Goal: Task Accomplishment & Management: Complete application form

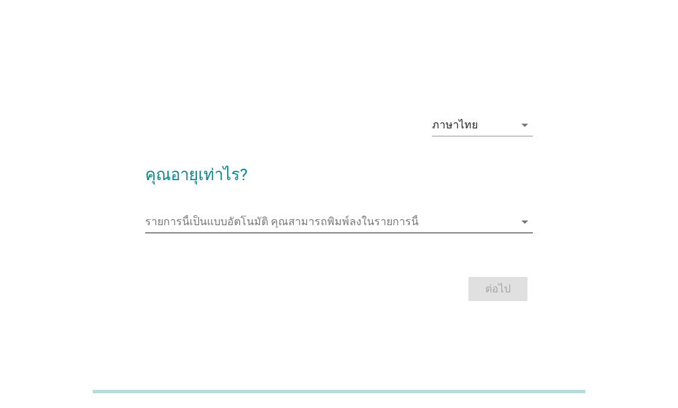
click at [291, 226] on input "รายการนี้เป็นแบบอัตโนมัติ คุณสามารถพิมพ์ลงในรายการนี้" at bounding box center [329, 222] width 369 height 22
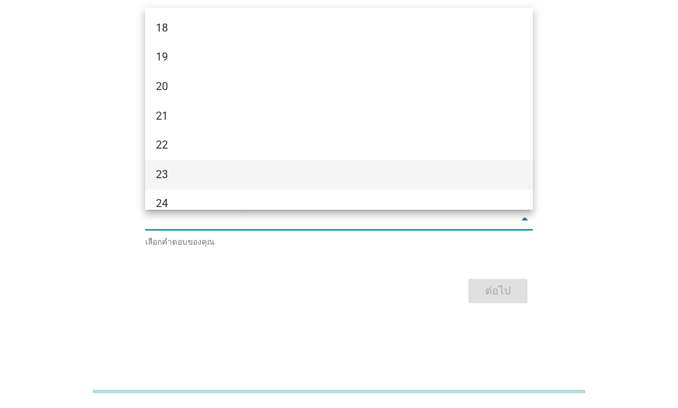
scroll to position [134, 0]
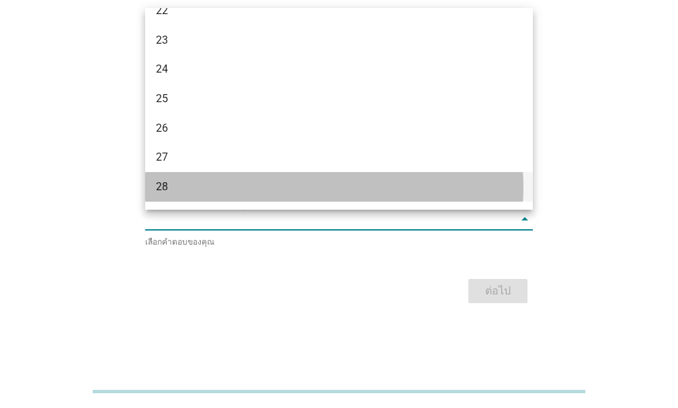
click at [204, 181] on div "28" at bounding box center [324, 187] width 336 height 16
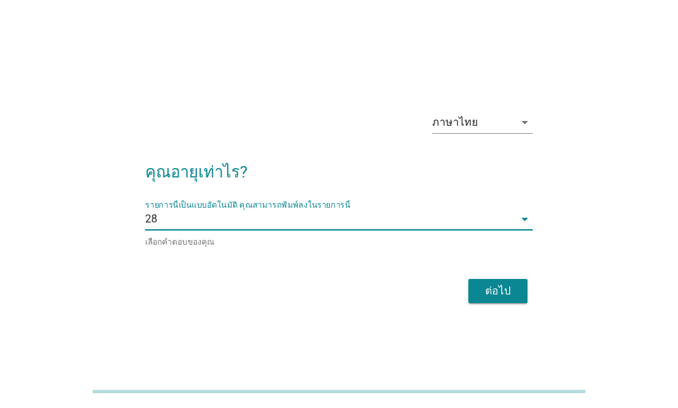
click at [478, 281] on button "ต่อไป" at bounding box center [497, 291] width 59 height 24
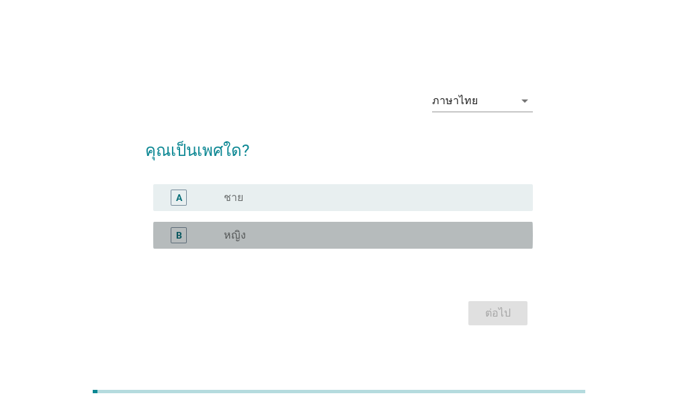
click at [239, 244] on div "B radio_button_unchecked หญิง" at bounding box center [343, 235] width 380 height 27
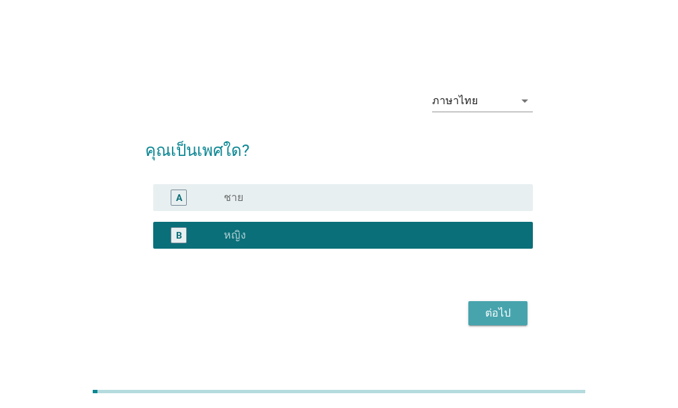
click at [482, 311] on div "ต่อไป" at bounding box center [498, 313] width 38 height 16
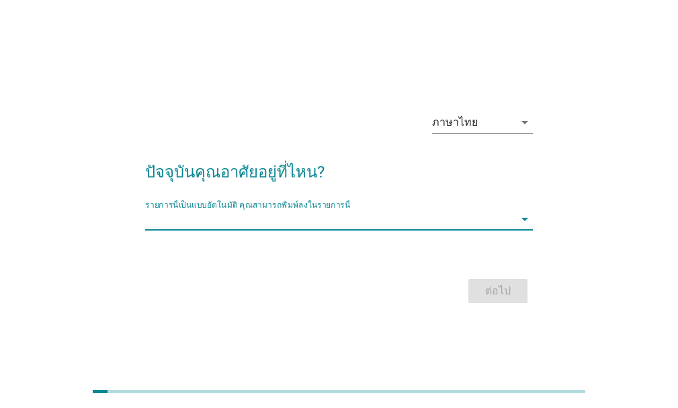
click at [341, 222] on input "รายการนี้เป็นแบบอัตโนมัติ คุณสามารถพิมพ์ลงในรายการนี้" at bounding box center [329, 219] width 369 height 22
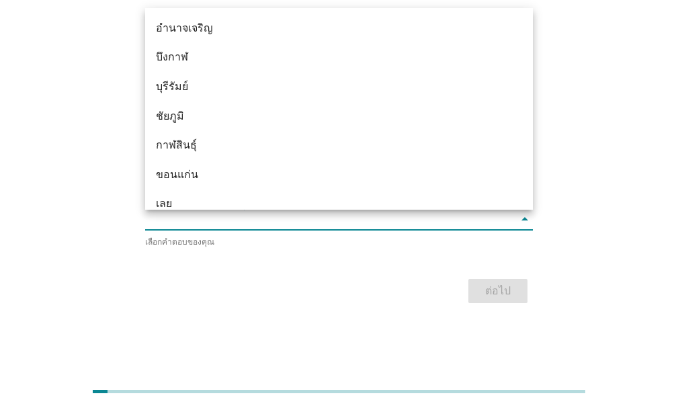
type input "i"
type input "ระ"
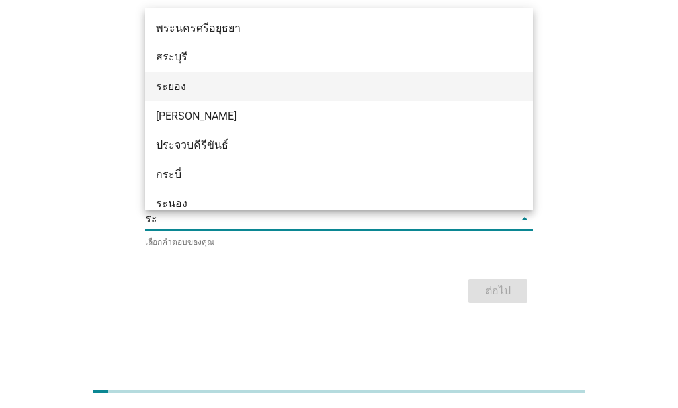
click at [224, 89] on div "ระยอง" at bounding box center [324, 87] width 336 height 16
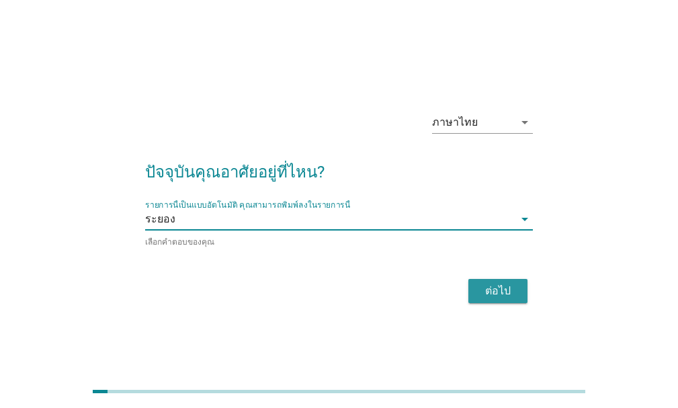
click at [519, 292] on button "ต่อไป" at bounding box center [497, 291] width 59 height 24
